Goal: Task Accomplishment & Management: Use online tool/utility

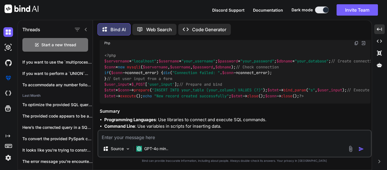
scroll to position [57, 0]
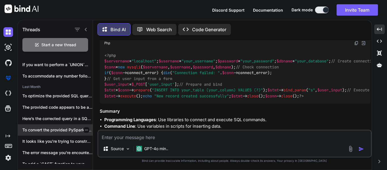
click at [67, 127] on p "To convert the provided PySpark code to..." at bounding box center [57, 130] width 70 height 6
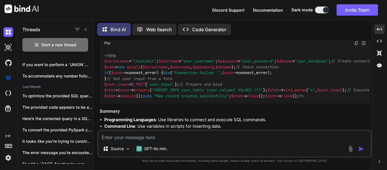
scroll to position [11, 0]
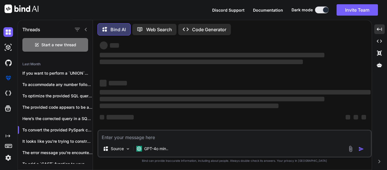
type textarea "x"
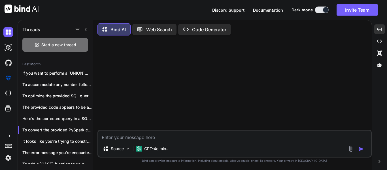
scroll to position [0, 0]
click at [148, 137] on textarea at bounding box center [234, 135] width 272 height 10
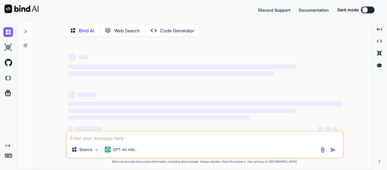
type textarea "x"
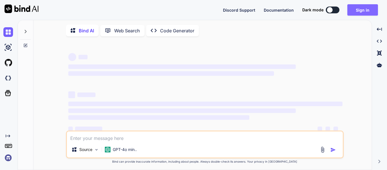
click at [369, 9] on button "Sign in" at bounding box center [362, 9] width 31 height 11
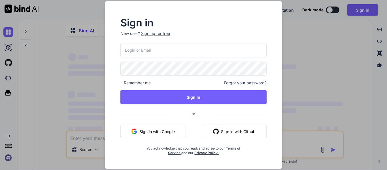
click at [212, 52] on input "email" at bounding box center [193, 50] width 146 height 14
type input "[PERSON_NAME][EMAIL_ADDRESS][PERSON_NAME][DOMAIN_NAME]"
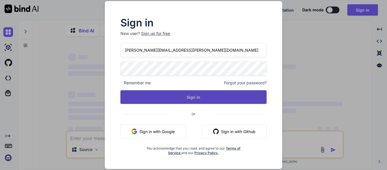
click at [200, 96] on button "Sign In" at bounding box center [193, 97] width 146 height 14
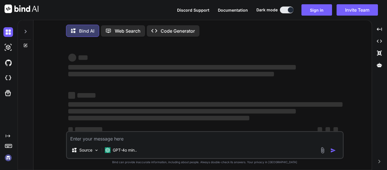
click at [25, 28] on div at bounding box center [25, 30] width 11 height 20
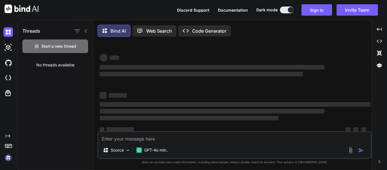
type textarea "x"
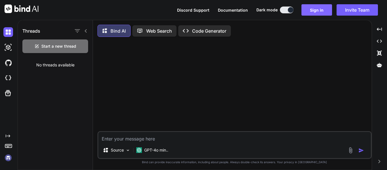
click at [320, 7] on button "Sign in" at bounding box center [316, 9] width 31 height 11
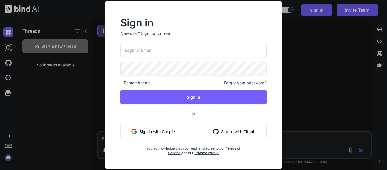
click at [228, 49] on input "email" at bounding box center [193, 50] width 146 height 14
type input "[PERSON_NAME][EMAIL_ADDRESS][PERSON_NAME][DOMAIN_NAME]"
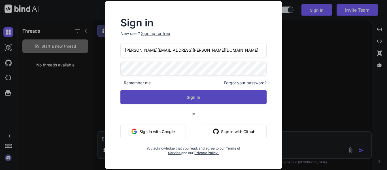
click at [205, 94] on button "Sign In" at bounding box center [193, 97] width 146 height 14
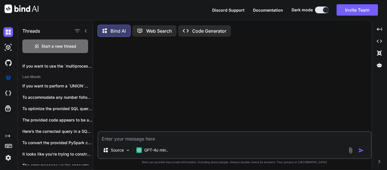
scroll to position [113, 0]
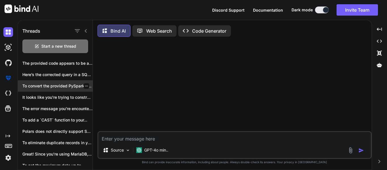
click at [46, 86] on p "To convert the provided PySpark code to..." at bounding box center [57, 86] width 70 height 6
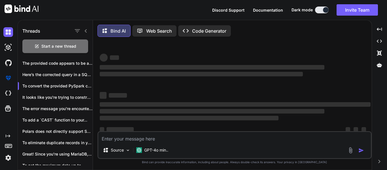
click at [203, 141] on textarea at bounding box center [234, 137] width 272 height 10
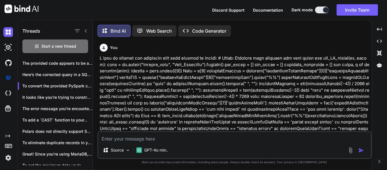
type textarea "x"
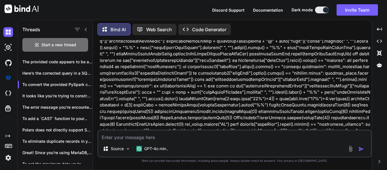
scroll to position [599, 0]
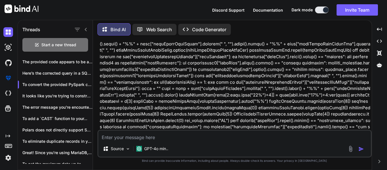
type textarea "C"
type textarea "x"
type textarea "Ch"
type textarea "x"
type textarea "Cha"
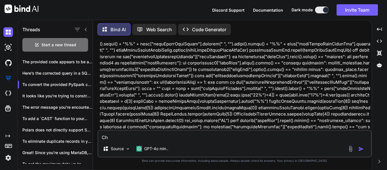
type textarea "x"
type textarea "Chag"
type textarea "x"
type textarea "Chagn"
type textarea "x"
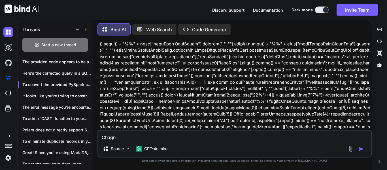
type textarea "Chagne"
type textarea "x"
type textarea "Chagne"
type textarea "x"
type textarea "Chagne t"
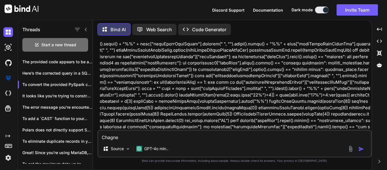
type textarea "x"
type textarea "Chagne th"
type textarea "x"
type textarea "Chagne thi"
type textarea "x"
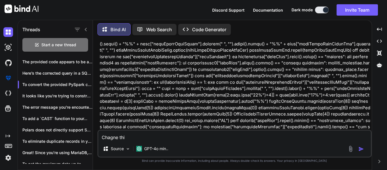
type textarea "Chagne this"
type textarea "x"
type textarea "Chagne thi"
type textarea "x"
type textarea "Chagne th"
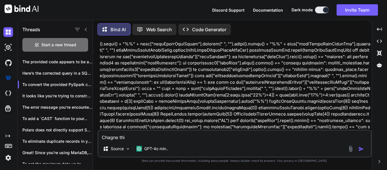
type textarea "x"
type textarea "Chagne t"
type textarea "x"
type textarea "Chagne"
type textarea "x"
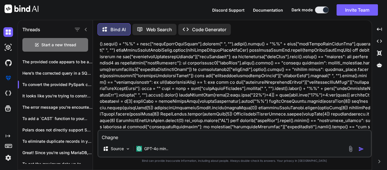
type textarea "Chagne"
type textarea "x"
type textarea "Chagn"
type textarea "x"
type textarea "Chag"
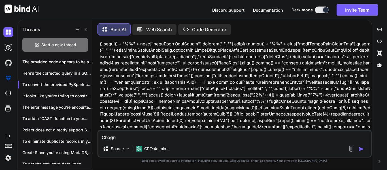
type textarea "x"
type textarea "Cha"
type textarea "x"
type textarea "[PERSON_NAME]"
type textarea "x"
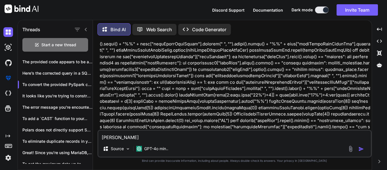
type textarea "[PERSON_NAME]"
type textarea "x"
type textarea "Change"
type textarea "x"
type textarea "Change"
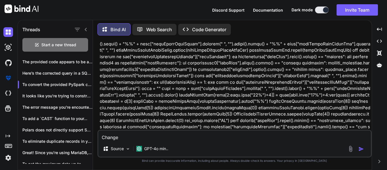
type textarea "x"
type textarea "Change t"
type textarea "x"
type textarea "Change th"
type textarea "x"
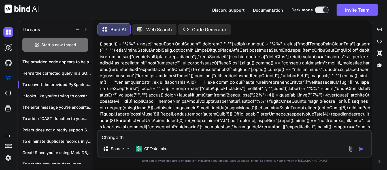
type textarea "Change this"
type textarea "x"
type textarea "Change this"
type textarea "x"
type textarea "Change this c"
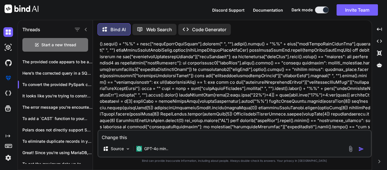
type textarea "x"
type textarea "Change this co"
type textarea "x"
type textarea "Change this cod"
type textarea "x"
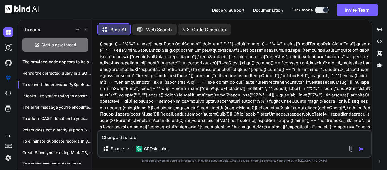
type textarea "Change this code"
type textarea "x"
type textarea "Change this code"
type textarea "x"
type textarea "Change this code a"
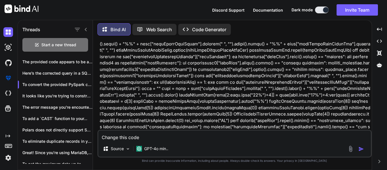
type textarea "x"
type textarea "Change this code al"
type textarea "x"
type textarea "Change this code als"
type textarea "x"
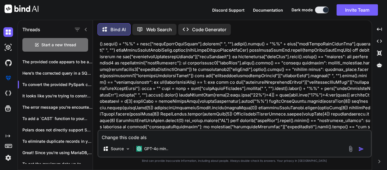
type textarea "Change this code also"
type textarea "x"
type textarea "Change this code also:"
type textarea "x"
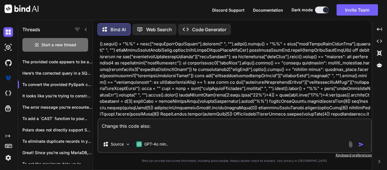
paste textarea "def getDatesAndBifurcation(df, spark): rows = [DOMAIN_NAME]("pricing_segment_ma…"
type textarea "Change this code also: def getDatesAndBifurcation(df, spark): rows = [DOMAIN_NA…"
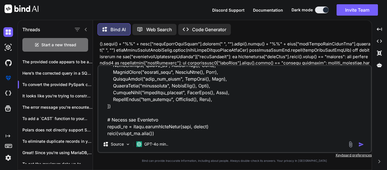
type textarea "x"
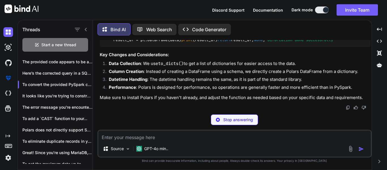
scroll to position [3807, 0]
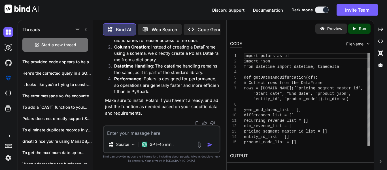
click at [239, 89] on div "1 2 3 4 5 6 7 8 9 10 11 12 13 14 15 16 import polars as pl import json from dat…" at bounding box center [300, 99] width 140 height 92
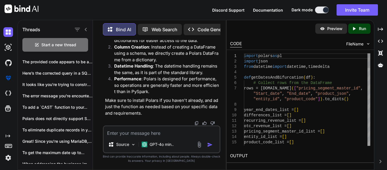
type textarea "x"
click at [381, 29] on icon "Created with Pixso." at bounding box center [380, 29] width 5 height 5
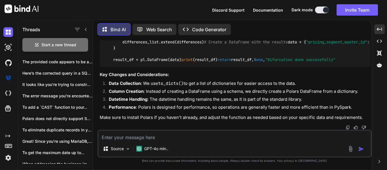
scroll to position [2181, 0]
